Goal: Task Accomplishment & Management: Manage account settings

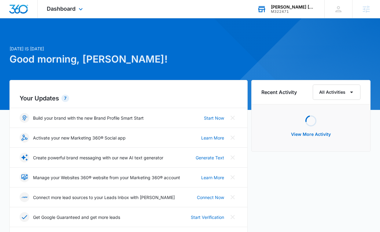
click at [284, 12] on div "M322471" at bounding box center [293, 11] width 45 height 4
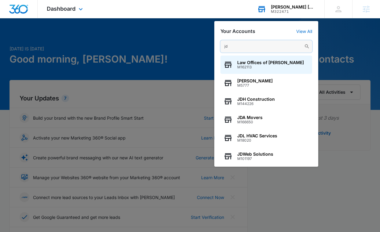
type input "j"
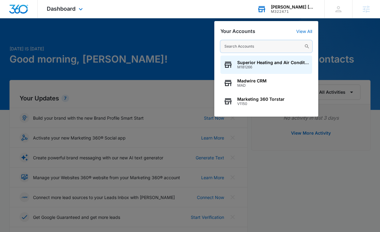
paste input "M319268"
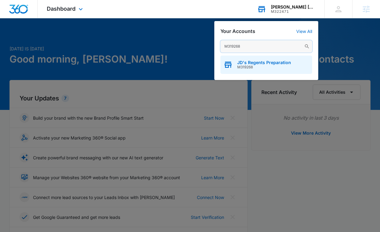
type input "M319268"
click at [262, 70] on div "JD's Regents Preparation M319268" at bounding box center [266, 65] width 92 height 18
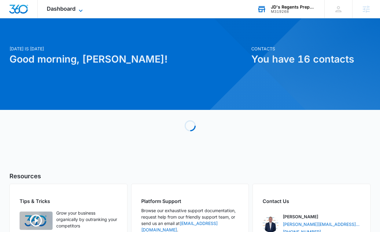
click at [82, 8] on icon at bounding box center [80, 10] width 7 height 7
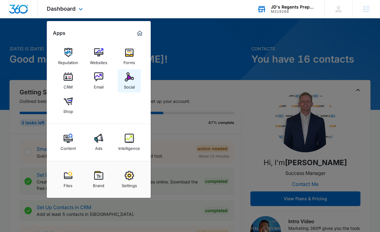
click at [126, 76] on img at bounding box center [129, 76] width 9 height 9
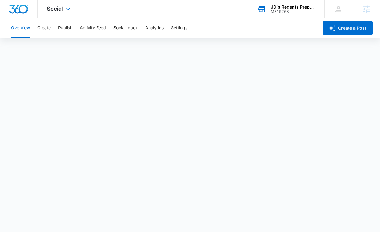
click at [63, 14] on div "Social Apps Reputation Websites Forms CRM Email Social Shop Content Ads Intelli…" at bounding box center [59, 9] width 43 height 18
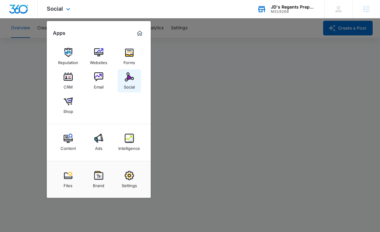
click at [128, 82] on div "Social" at bounding box center [129, 86] width 11 height 8
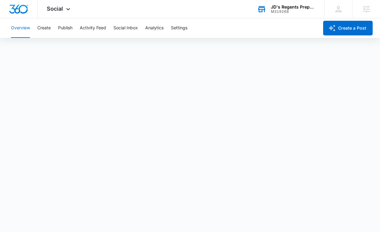
scroll to position [2, 0]
click at [58, 23] on button "Publish" at bounding box center [65, 28] width 14 height 20
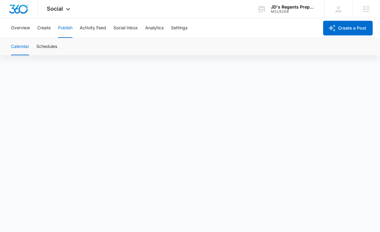
scroll to position [4, 0]
click at [54, 7] on span "Social" at bounding box center [55, 8] width 16 height 6
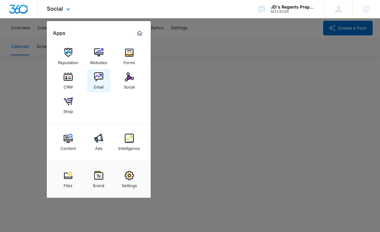
click at [99, 79] on img at bounding box center [98, 76] width 9 height 9
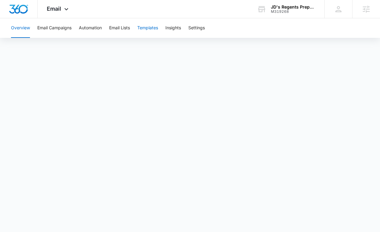
click at [149, 22] on button "Templates" at bounding box center [147, 28] width 21 height 20
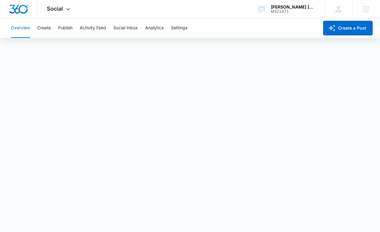
click at [58, 12] on div "Social Apps Reputation Forms CRM Email Social Content Ads Intelligence Files Br…" at bounding box center [59, 9] width 43 height 18
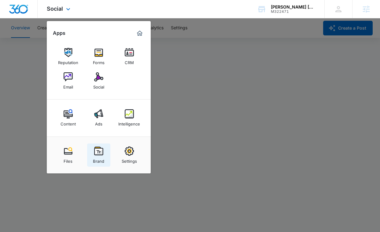
click at [101, 150] on img at bounding box center [98, 151] width 9 height 9
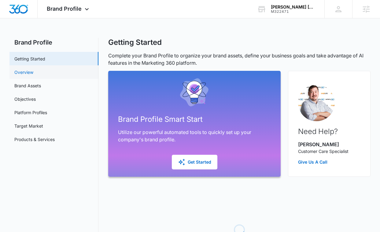
click at [33, 69] on link "Overview" at bounding box center [23, 72] width 19 height 6
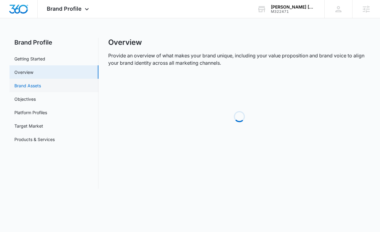
click at [35, 84] on link "Brand Assets" at bounding box center [27, 85] width 27 height 6
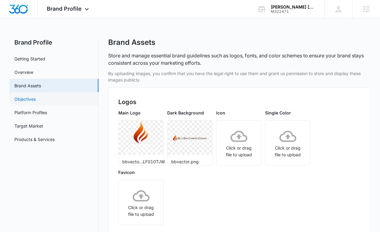
click at [33, 97] on link "Objectives" at bounding box center [24, 99] width 21 height 6
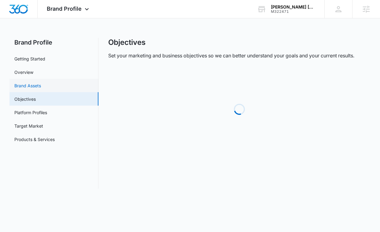
click at [40, 86] on link "Brand Assets" at bounding box center [27, 85] width 27 height 6
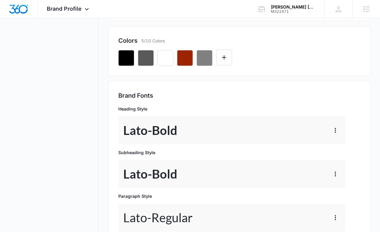
scroll to position [225, 0]
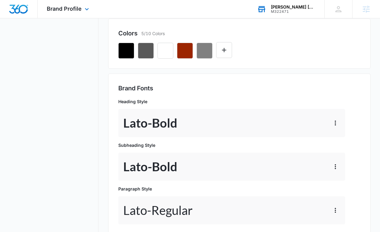
click at [289, 14] on div "[PERSON_NAME] [PERSON_NAME] Campfire Cooking M322471 Your Accounts View All" at bounding box center [286, 9] width 76 height 18
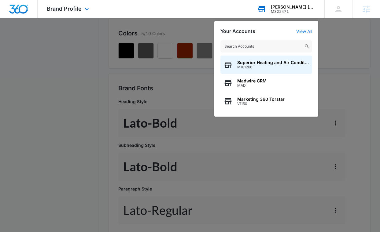
click at [256, 44] on input "text" at bounding box center [266, 46] width 92 height 12
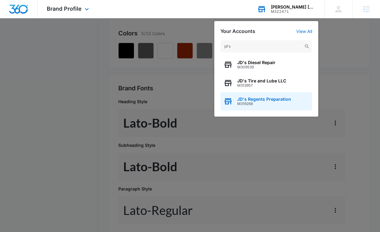
type input "jd's"
click at [263, 103] on span "M319268" at bounding box center [264, 104] width 54 height 4
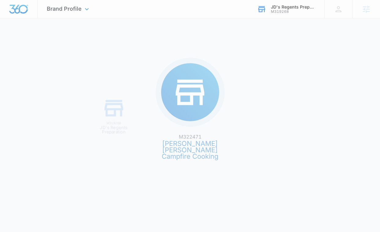
scroll to position [0, 0]
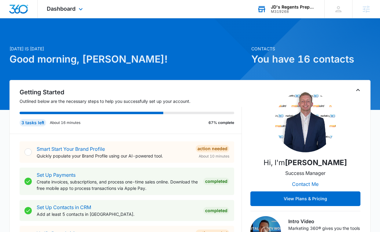
click at [66, 13] on div "Dashboard Apps Reputation Websites Forms CRM Email Social Shop Content Ads Inte…" at bounding box center [66, 9] width 56 height 18
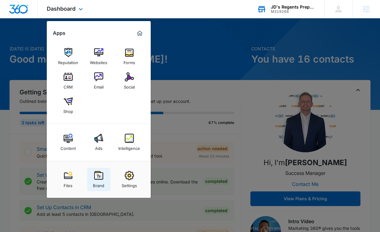
click at [96, 171] on img at bounding box center [98, 175] width 9 height 9
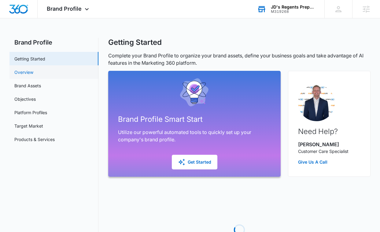
click at [33, 75] on link "Overview" at bounding box center [23, 72] width 19 height 6
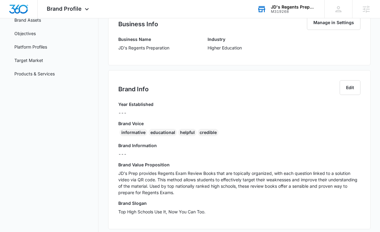
scroll to position [65, 0]
click at [41, 24] on link "Brand Assets" at bounding box center [27, 20] width 27 height 6
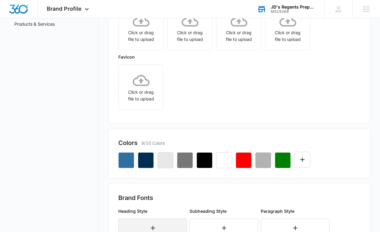
scroll to position [108, 0]
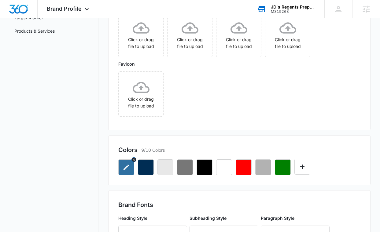
click at [126, 166] on icon "button" at bounding box center [125, 167] width 5 height 5
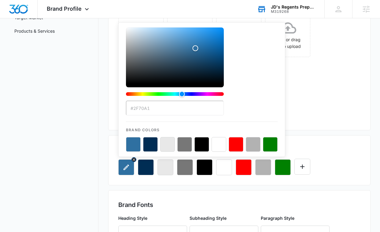
scroll to position [0, 0]
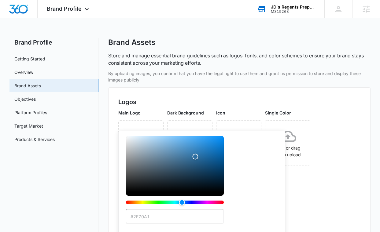
click at [355, 173] on div "Main Logo Click or drag file to upload Dark Background Click or drag file to up…" at bounding box center [239, 169] width 242 height 119
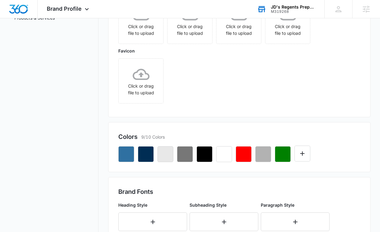
scroll to position [155, 0]
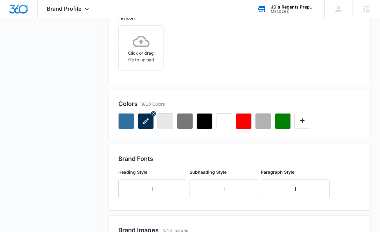
click at [148, 119] on icon "button" at bounding box center [145, 121] width 5 height 5
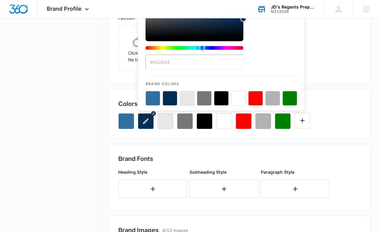
scroll to position [0, 0]
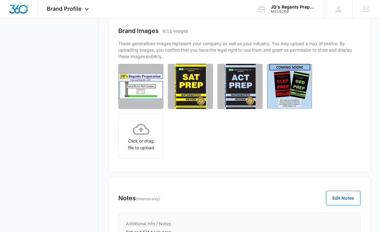
scroll to position [358, 0]
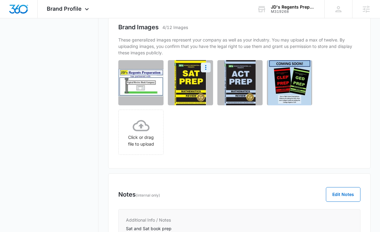
click at [202, 78] on img at bounding box center [190, 83] width 32 height 46
click at [210, 68] on button "More" at bounding box center [206, 68] width 10 height 10
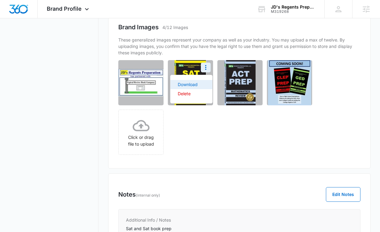
click at [198, 89] on button "Download" at bounding box center [191, 84] width 42 height 9
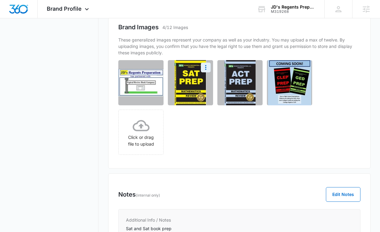
click at [207, 119] on div "Click or drag file to upload" at bounding box center [237, 107] width 238 height 95
click at [254, 71] on icon "More" at bounding box center [254, 67] width 7 height 7
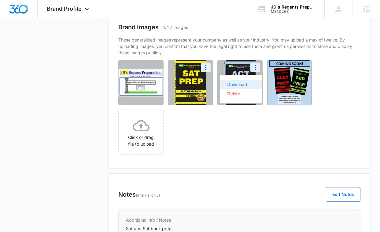
click at [243, 86] on div "Download" at bounding box center [237, 84] width 20 height 4
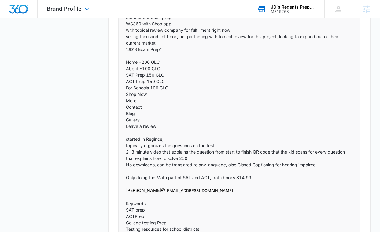
scroll to position [570, 0]
